Goal: Register for event/course

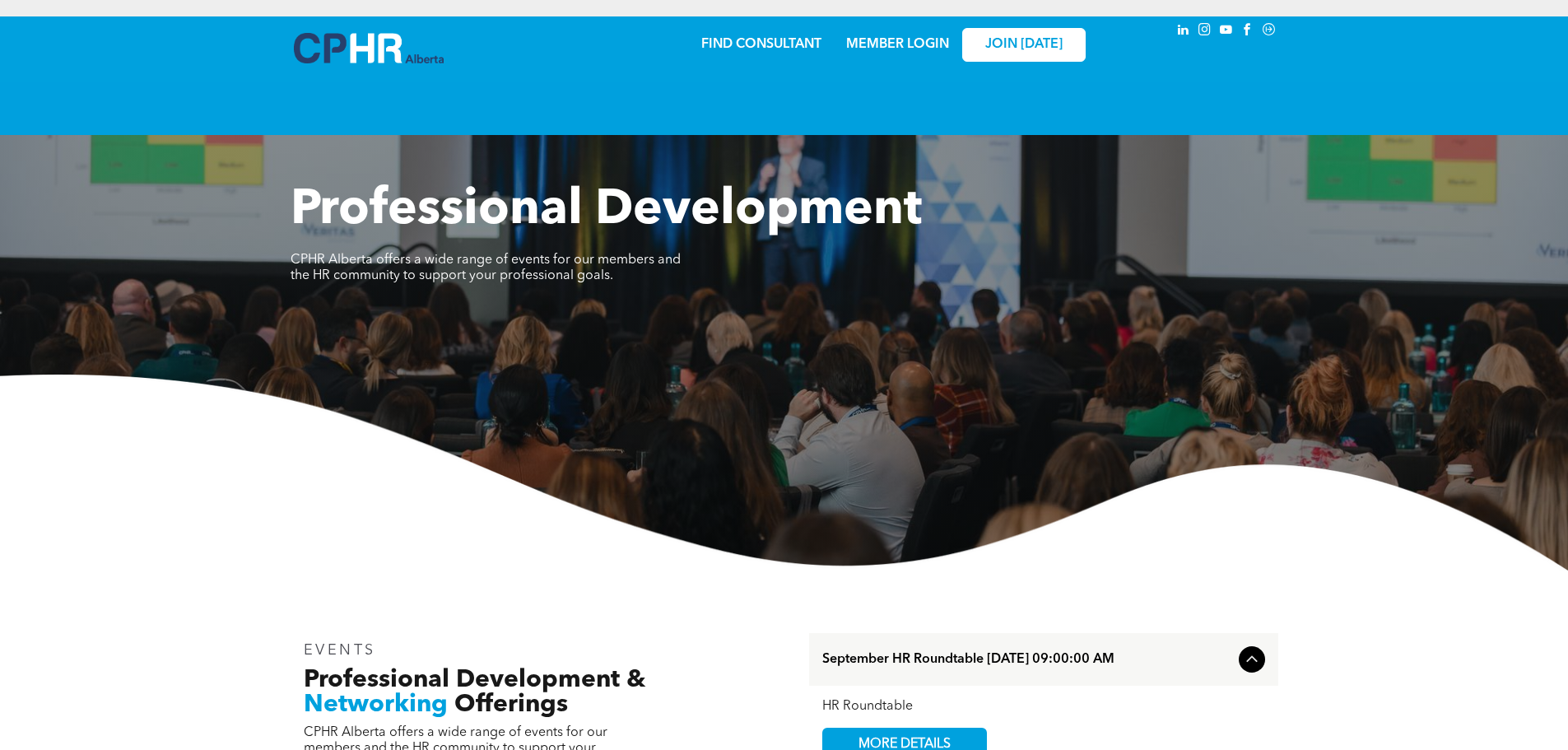
click at [889, 41] on link "MEMBER LOGIN" at bounding box center [898, 45] width 103 height 14
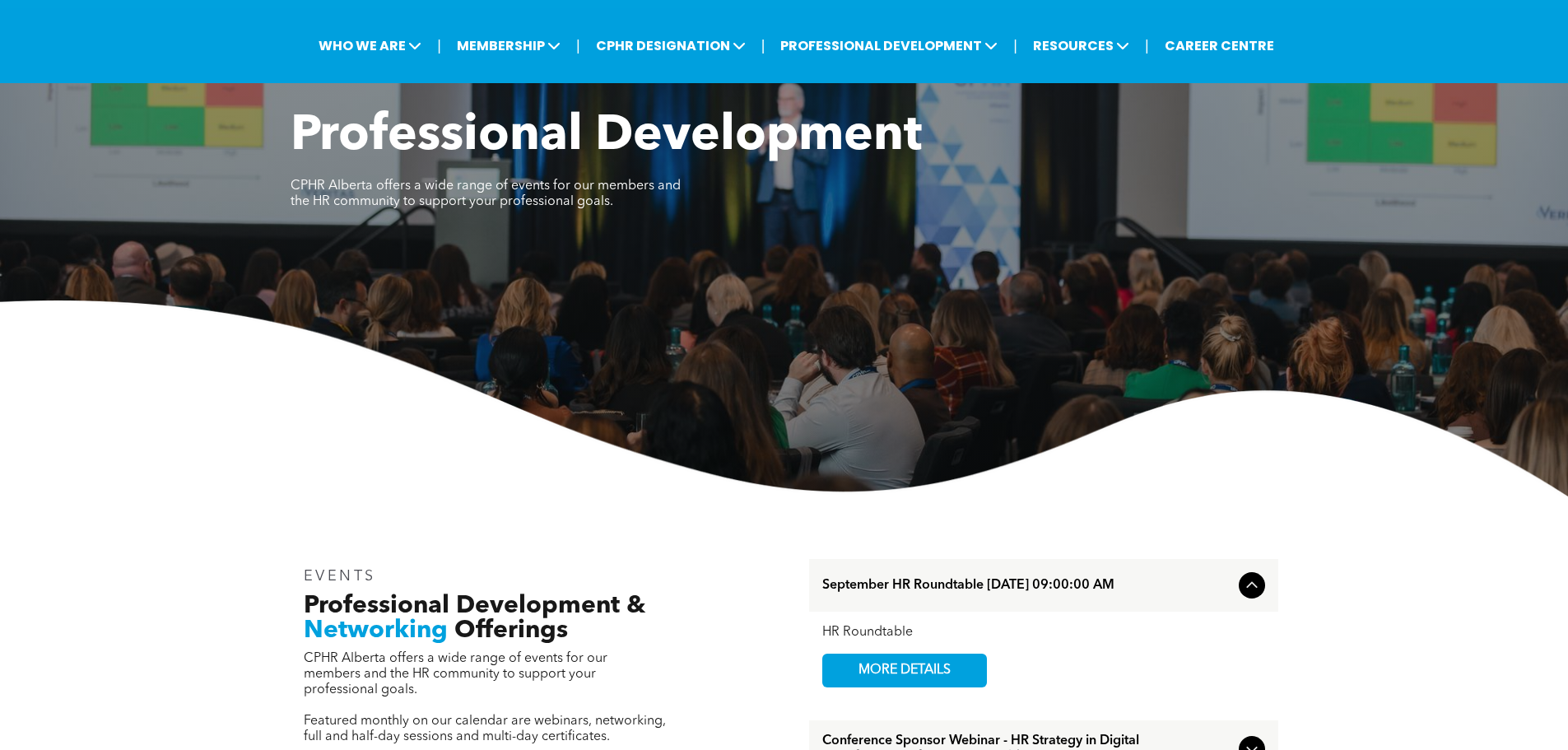
scroll to position [329, 0]
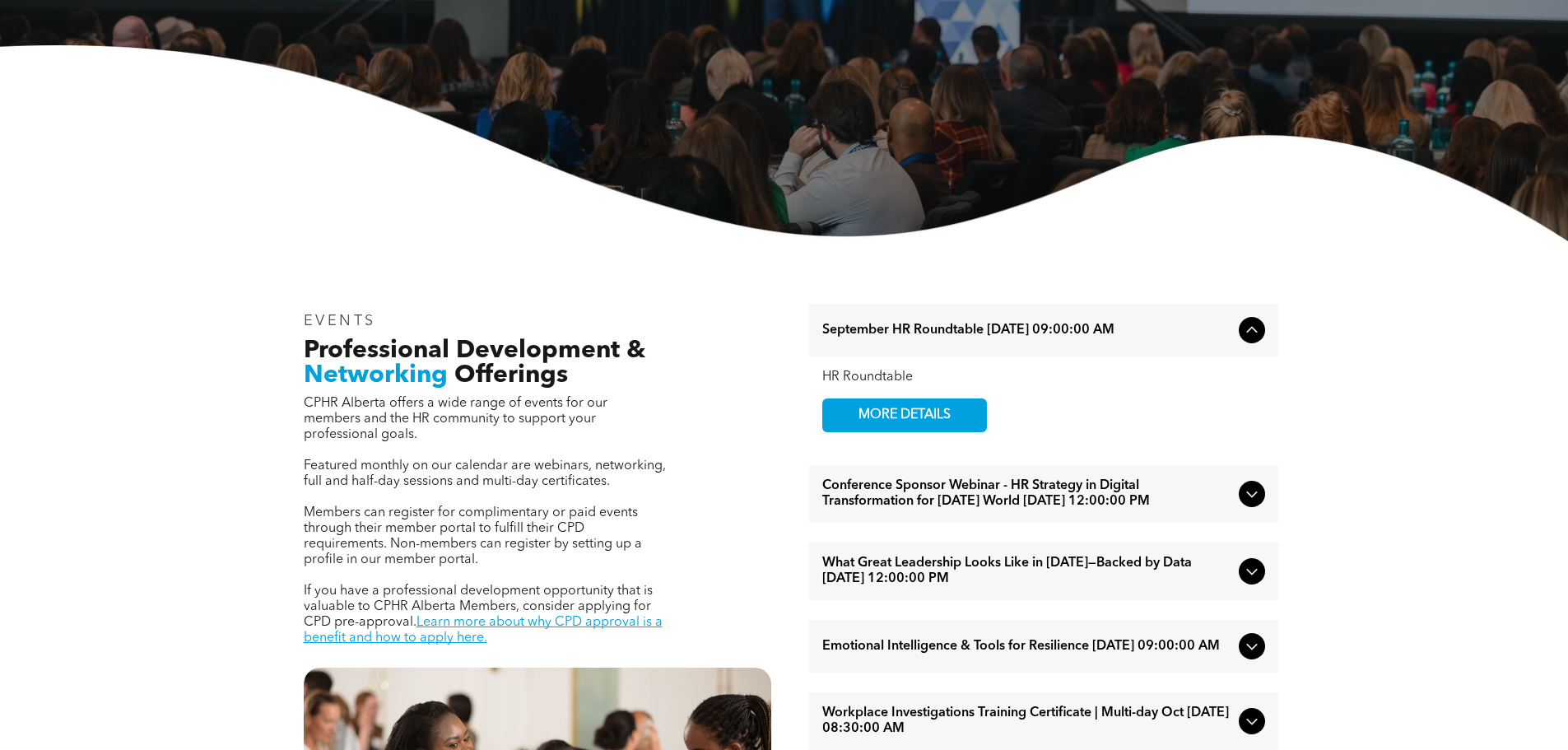
click at [1251, 327] on icon at bounding box center [1252, 330] width 19 height 19
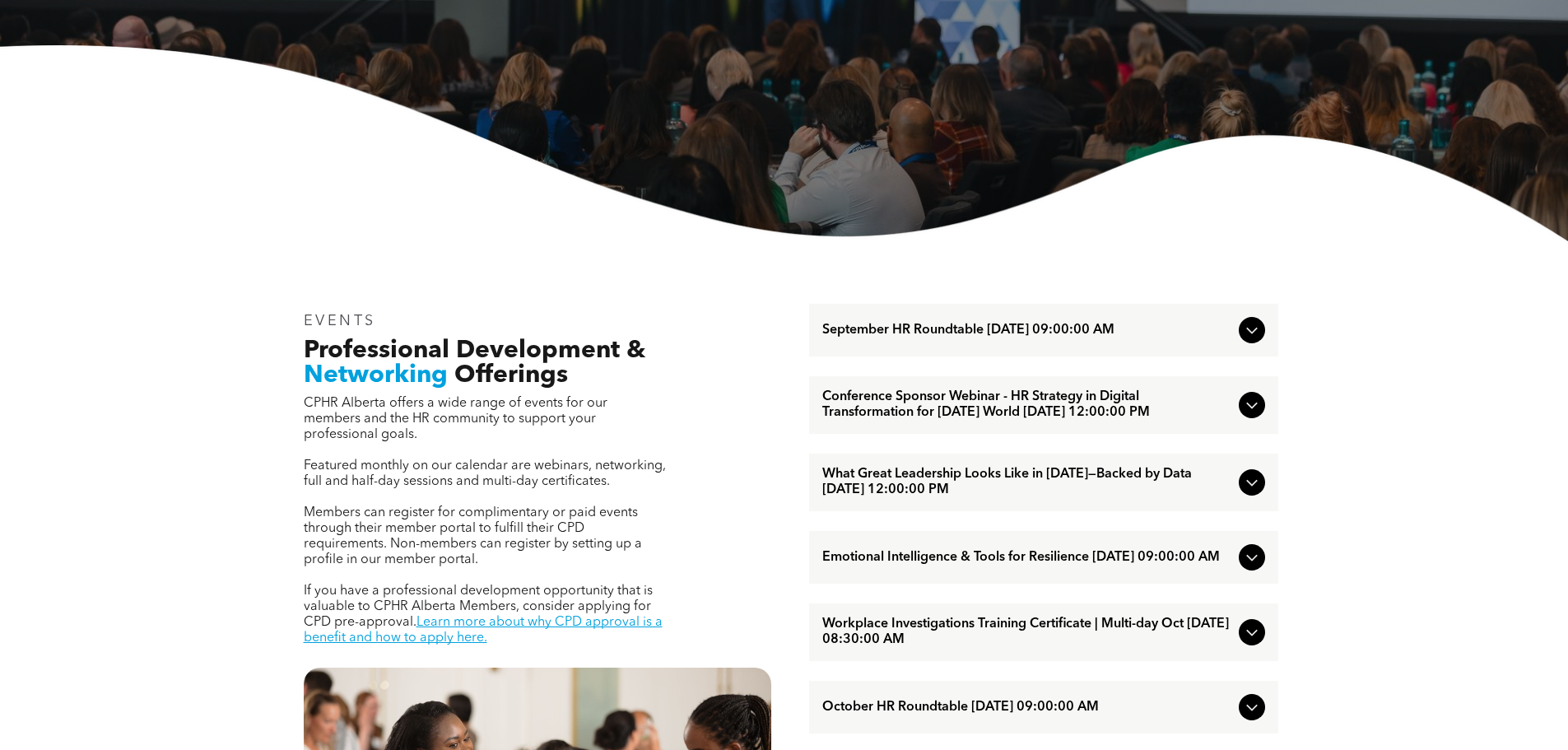
click at [1251, 327] on icon at bounding box center [1252, 330] width 19 height 19
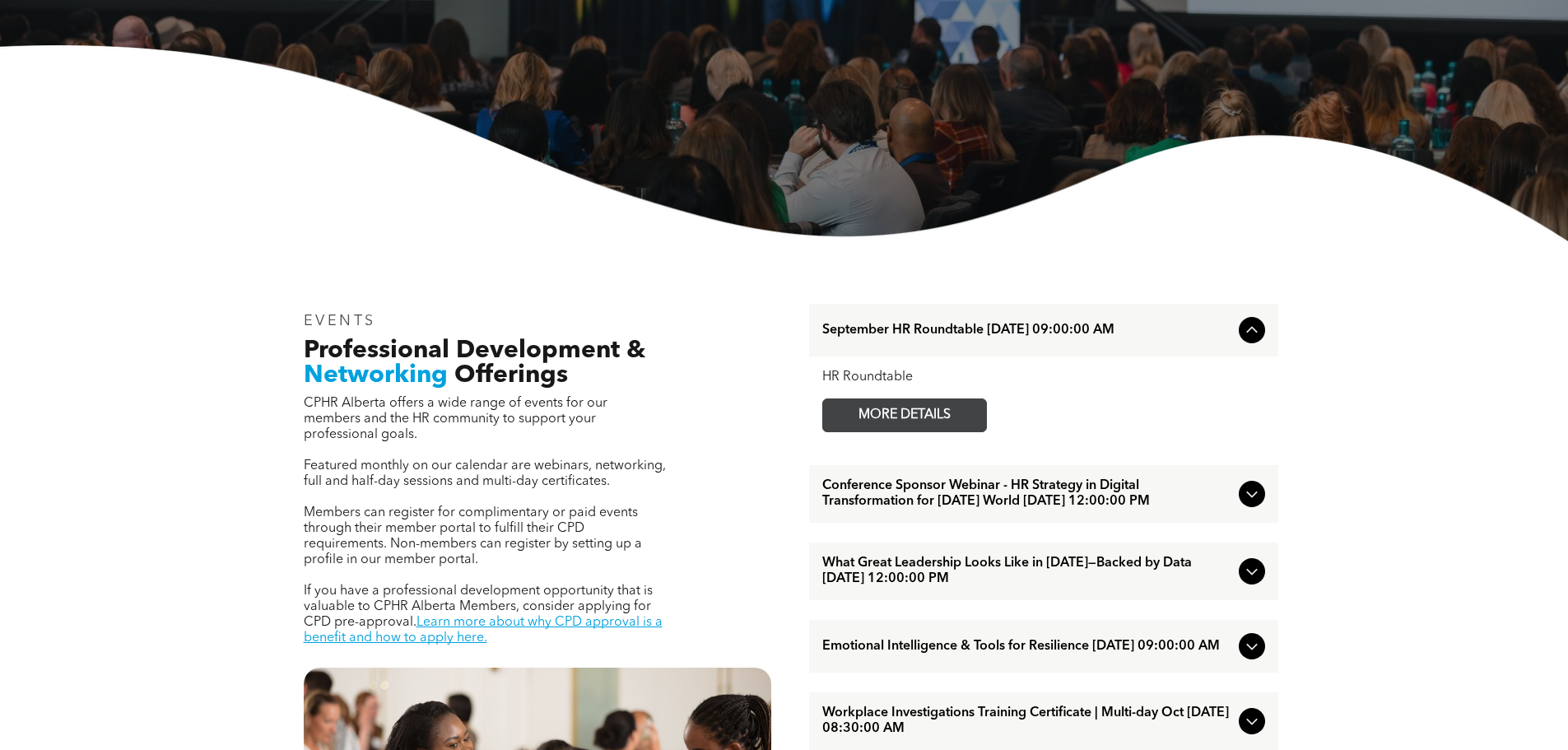
click at [900, 408] on span "MORE DETAILS" at bounding box center [905, 415] width 130 height 32
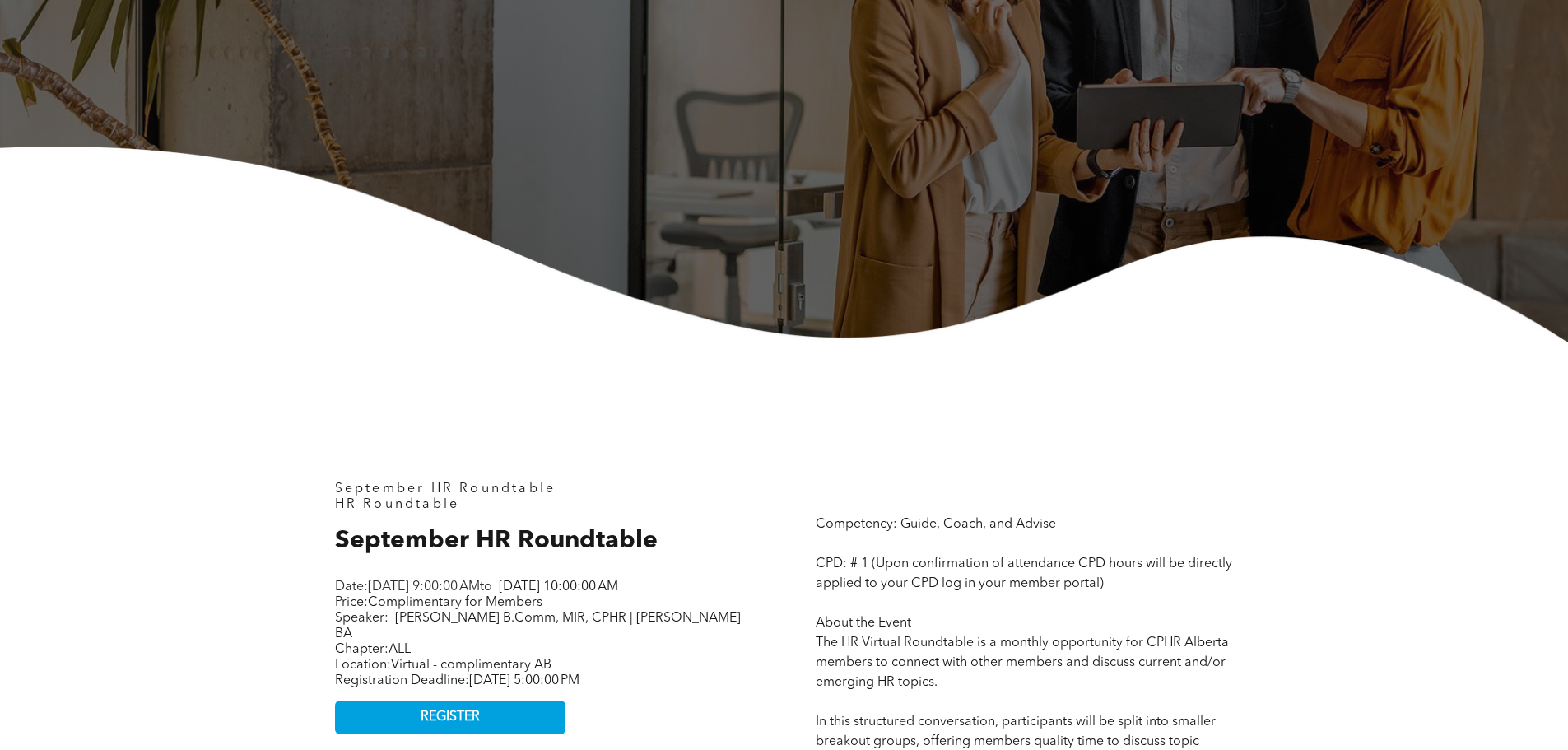
scroll to position [659, 0]
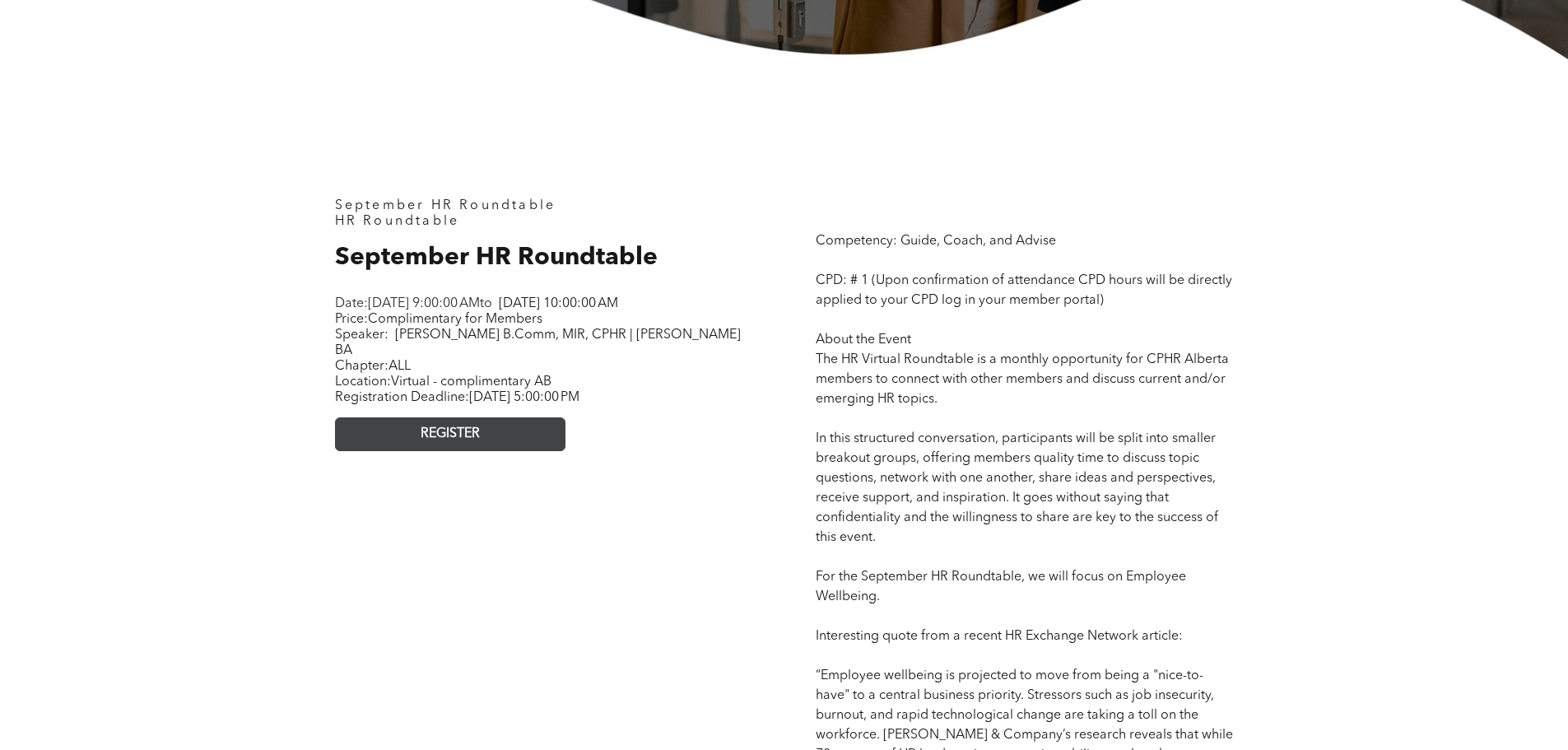
click at [458, 422] on link "REGISTER" at bounding box center [450, 434] width 231 height 34
